Goal: Task Accomplishment & Management: Use online tool/utility

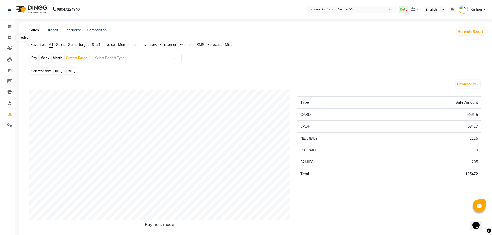
click at [8, 36] on icon at bounding box center [9, 38] width 3 height 4
select select "4753"
select select "service"
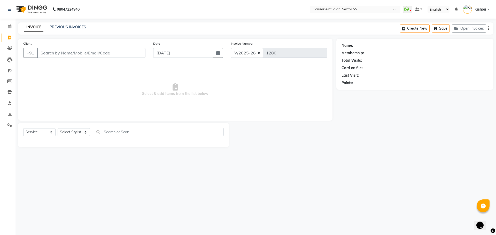
click at [124, 54] on input "Client" at bounding box center [91, 53] width 108 height 10
type input "8283148439"
click at [134, 57] on button "Add Client" at bounding box center [132, 53] width 27 height 10
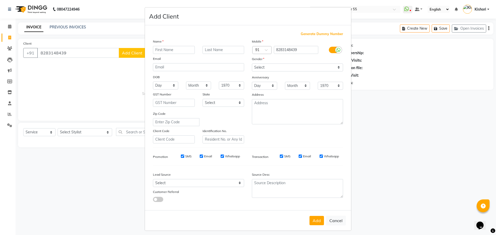
click at [174, 51] on input "text" at bounding box center [174, 50] width 42 height 8
type input "[DATE]"
click at [285, 49] on input "8283148439" at bounding box center [296, 50] width 45 height 8
drag, startPoint x: 302, startPoint y: 49, endPoint x: 293, endPoint y: 49, distance: 8.8
click at [298, 49] on input "8283948439" at bounding box center [296, 50] width 45 height 8
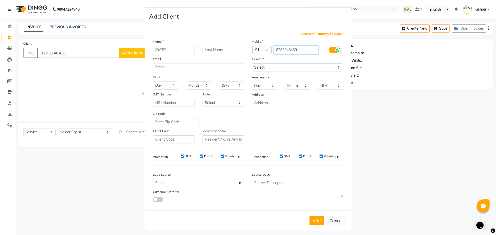
click at [285, 49] on input "8283948439" at bounding box center [296, 50] width 45 height 8
click at [282, 49] on input "8283948439" at bounding box center [296, 50] width 45 height 8
drag, startPoint x: 282, startPoint y: 49, endPoint x: 278, endPoint y: 49, distance: 3.9
click at [278, 49] on input "8283948439" at bounding box center [296, 50] width 45 height 8
type input "8283948439"
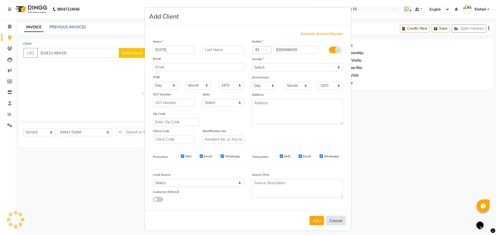
click at [334, 220] on button "Cancel" at bounding box center [336, 221] width 20 height 10
select select
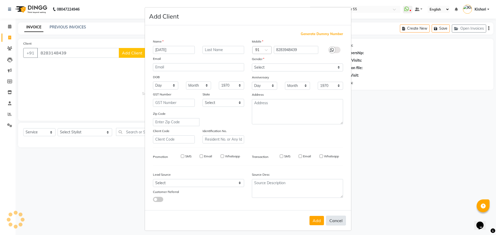
select select
checkbox input "false"
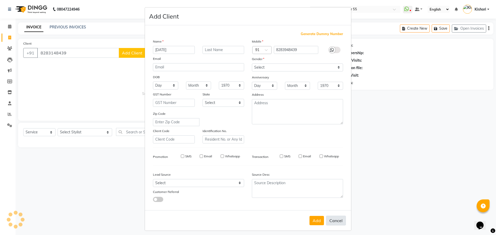
checkbox input "false"
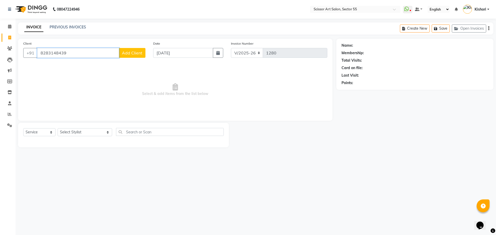
click at [91, 53] on input "8283148439" at bounding box center [78, 53] width 82 height 10
type input "8"
paste input "8283948439"
type input "8283948439"
click at [100, 119] on div "Client [PHONE_NUMBER] Date [DATE] Invoice Number V/2025 V/[PHONE_NUMBER] Select…" at bounding box center [175, 80] width 315 height 82
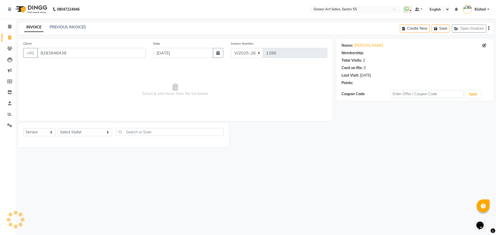
select select "1: Object"
click at [78, 131] on select "Select Stylist [PERSON_NAME] ([DEMOGRAPHIC_DATA] hairdresser) [PERSON_NAME] [PE…" at bounding box center [85, 132] width 55 height 8
select select "87795"
click at [58, 128] on select "Select Stylist [PERSON_NAME] ([DEMOGRAPHIC_DATA] hairdresser) [PERSON_NAME] [PE…" at bounding box center [85, 132] width 55 height 8
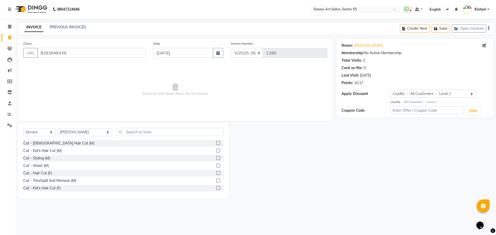
click at [216, 143] on label at bounding box center [218, 143] width 4 height 4
click at [216, 143] on input "checkbox" at bounding box center [217, 143] width 3 height 3
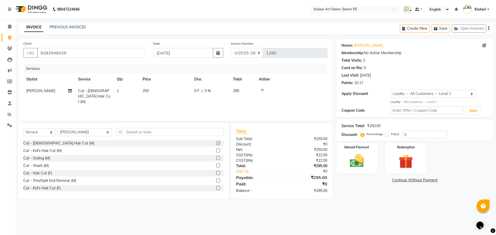
checkbox input "false"
click at [220, 133] on input "text" at bounding box center [170, 132] width 108 height 8
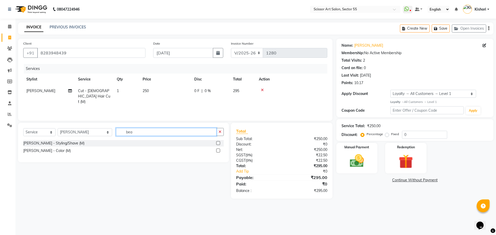
type input "bea"
click at [217, 144] on label at bounding box center [218, 143] width 4 height 4
click at [217, 144] on input "checkbox" at bounding box center [217, 143] width 3 height 3
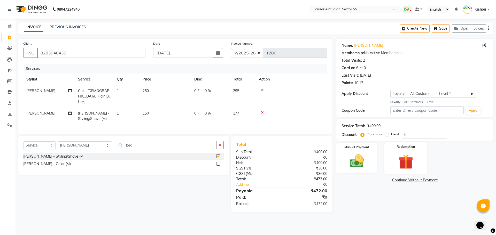
checkbox input "false"
click at [355, 163] on img at bounding box center [357, 161] width 24 height 17
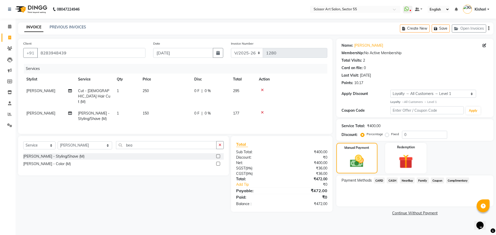
click at [380, 183] on span "CARD" at bounding box center [379, 181] width 11 height 6
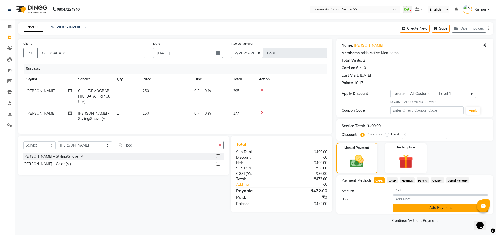
click at [413, 205] on button "Add Payment" at bounding box center [440, 208] width 95 height 8
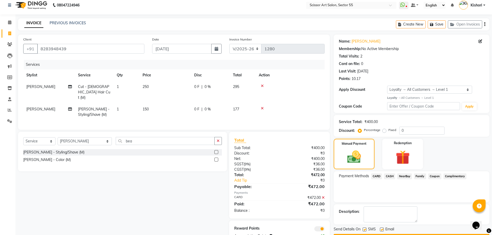
scroll to position [7, 0]
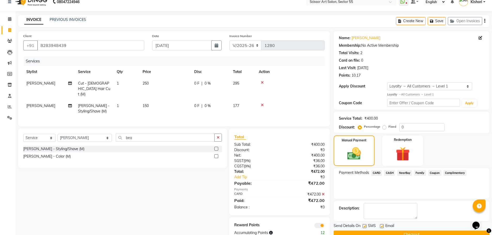
click at [446, 233] on button "Checkout" at bounding box center [412, 235] width 156 height 8
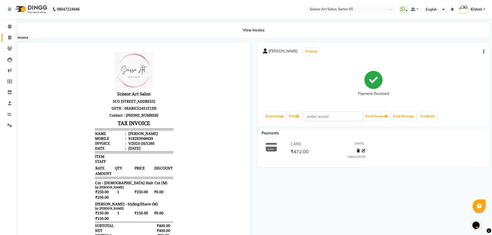
drag, startPoint x: 9, startPoint y: 38, endPoint x: 16, endPoint y: 40, distance: 7.4
click at [9, 38] on icon at bounding box center [9, 38] width 3 height 4
select select "service"
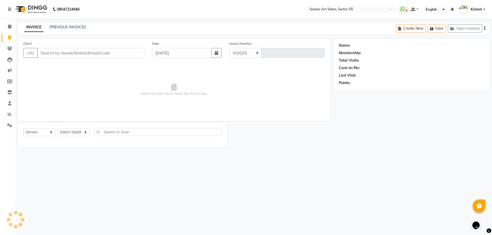
select select "4753"
type input "1281"
